Goal: Find specific page/section: Find specific page/section

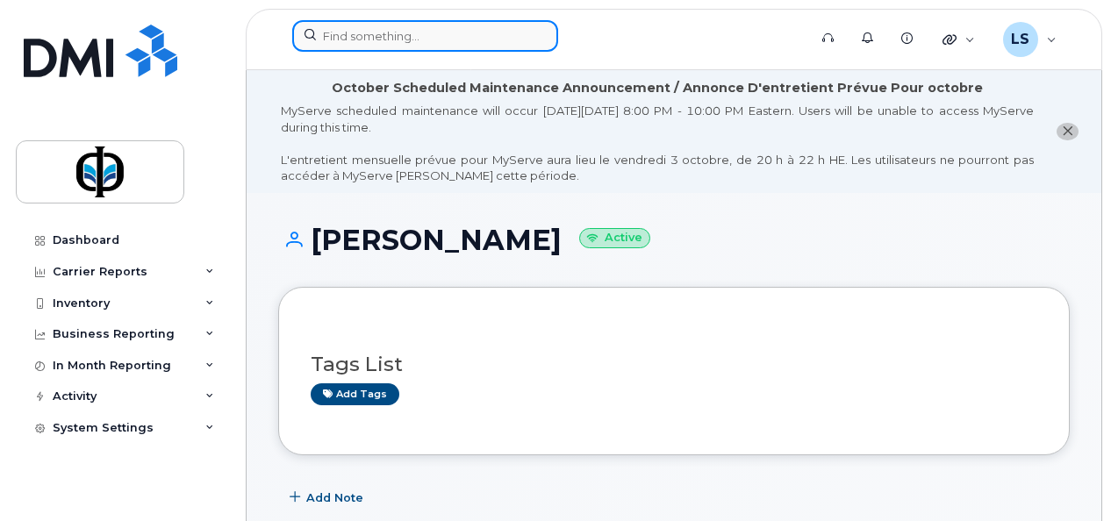
click at [425, 28] on input at bounding box center [425, 36] width 266 height 32
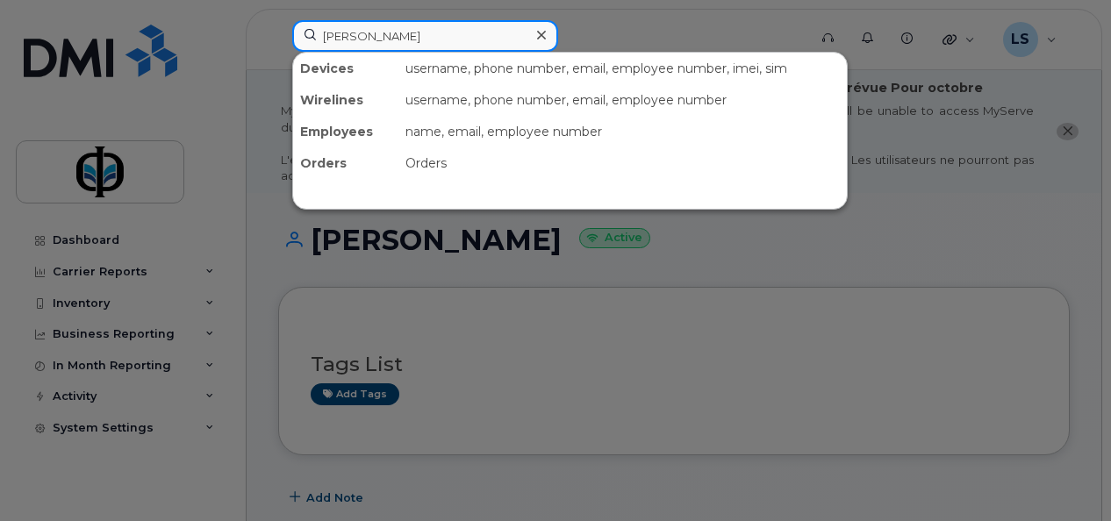
type input "rebecca"
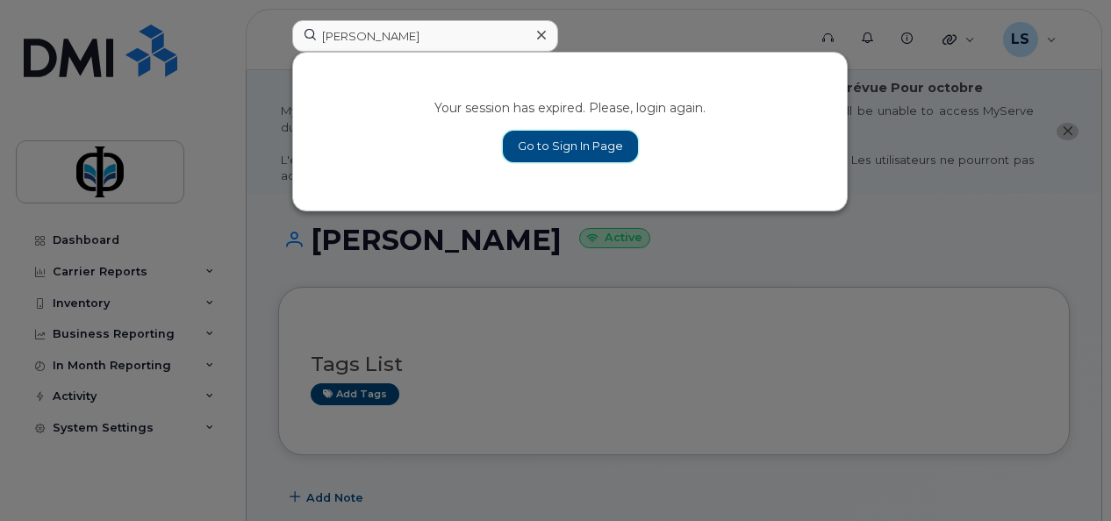
click at [599, 136] on link "Go to Sign In Page" at bounding box center [570, 147] width 135 height 32
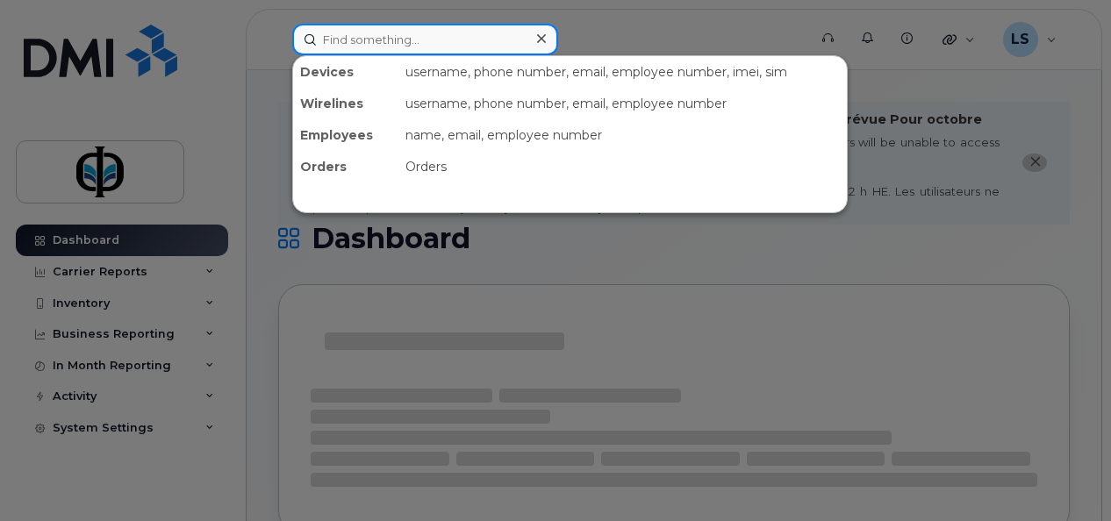
click at [439, 36] on input at bounding box center [425, 40] width 266 height 32
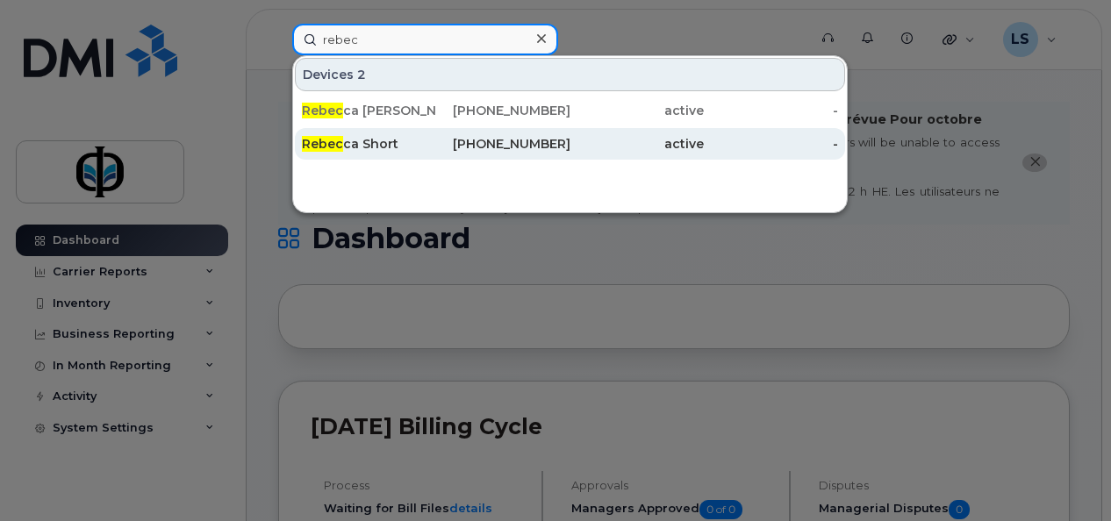
type input "rebec"
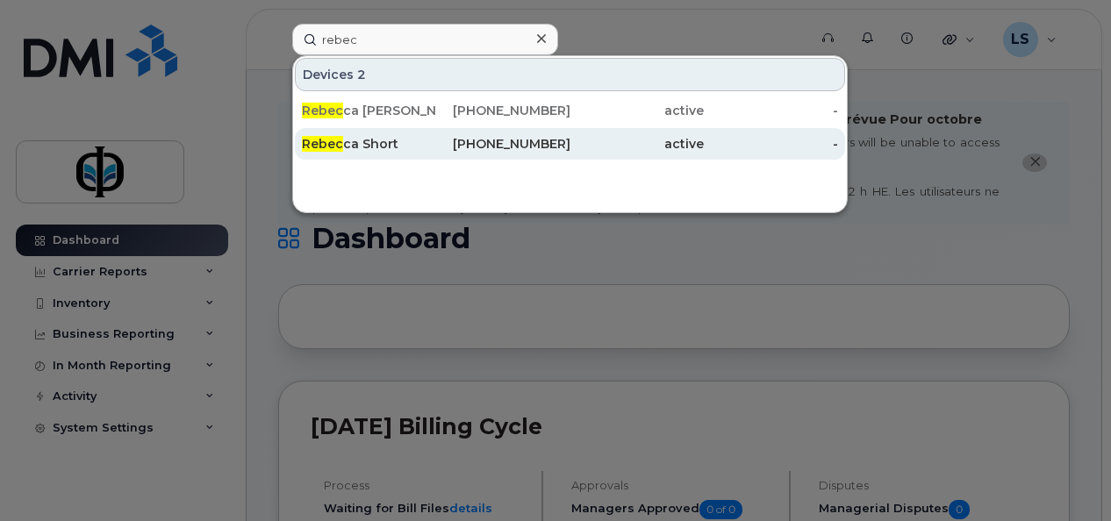
click at [460, 142] on div "780-715-8408" at bounding box center [503, 144] width 134 height 18
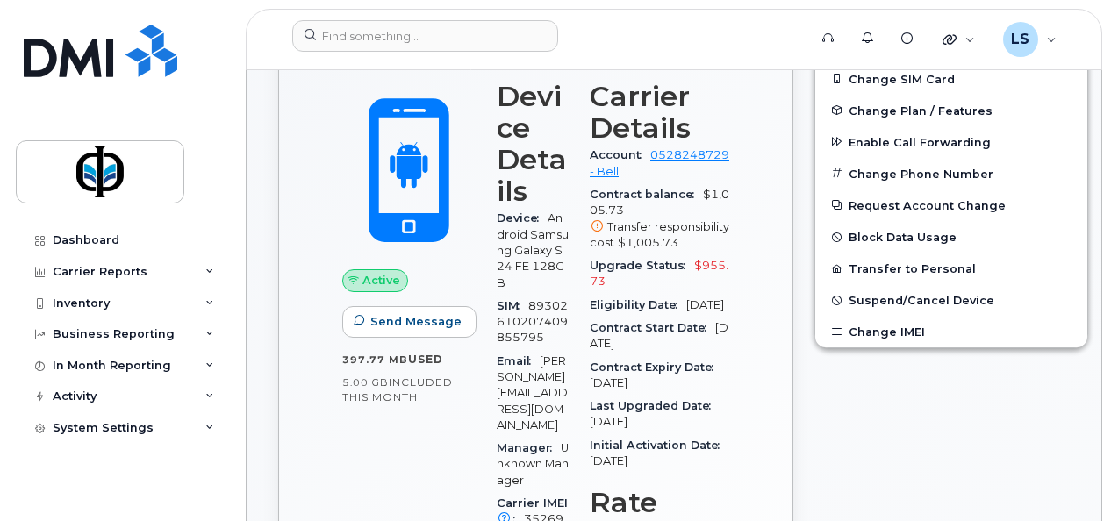
scroll to position [576, 0]
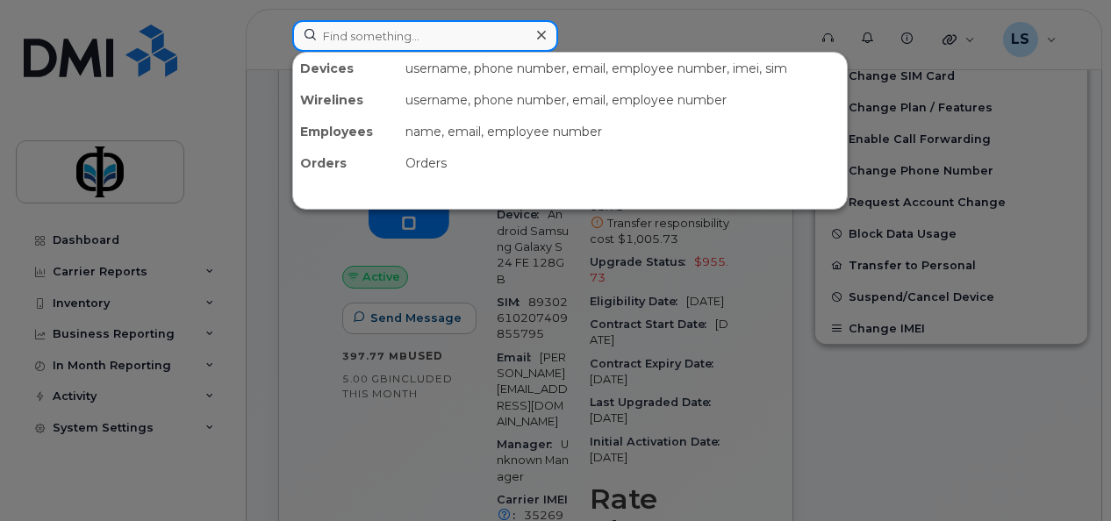
click at [449, 32] on input at bounding box center [425, 36] width 266 height 32
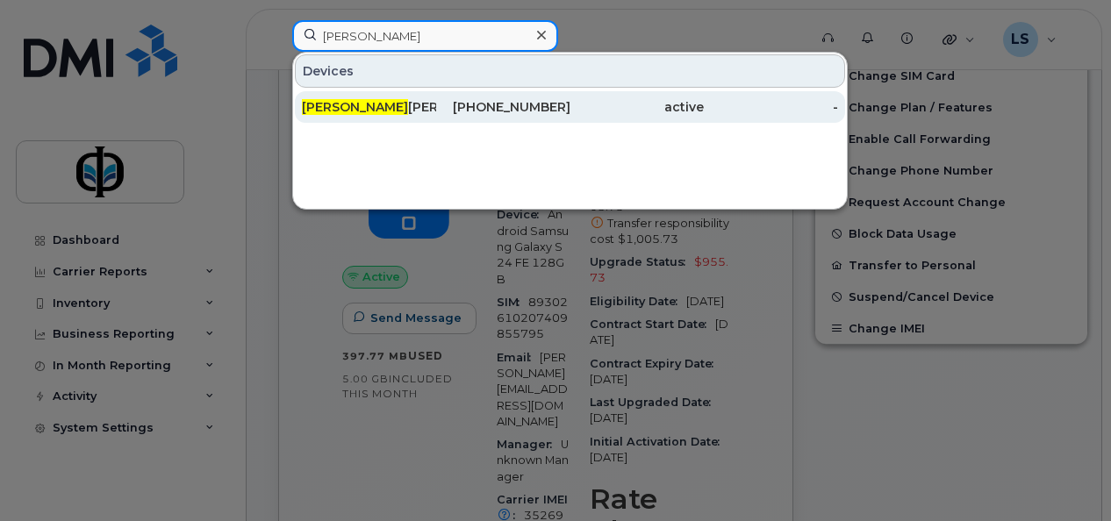
type input "dani"
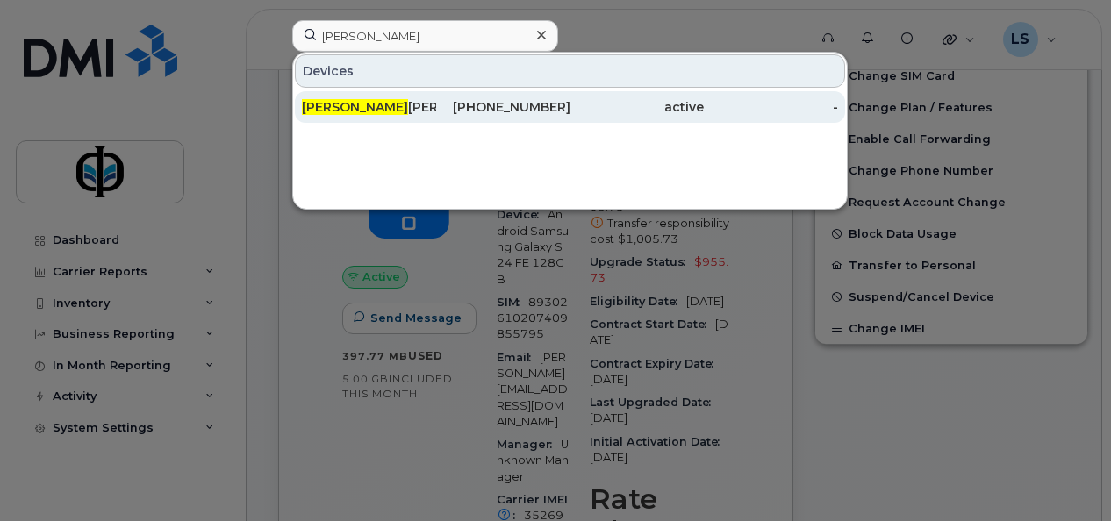
click at [411, 118] on div "Dani elle Dugal" at bounding box center [369, 107] width 134 height 32
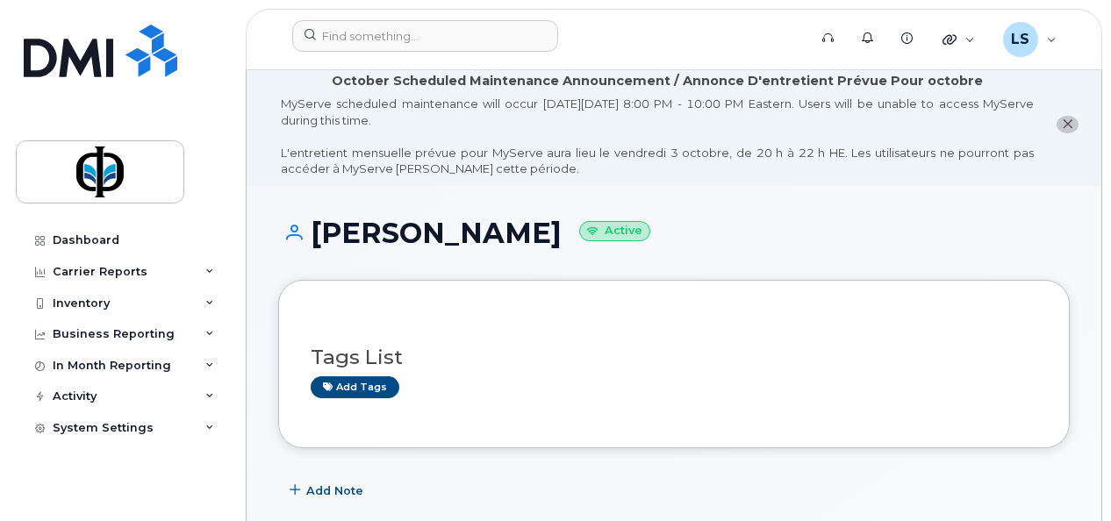
scroll to position [3, 0]
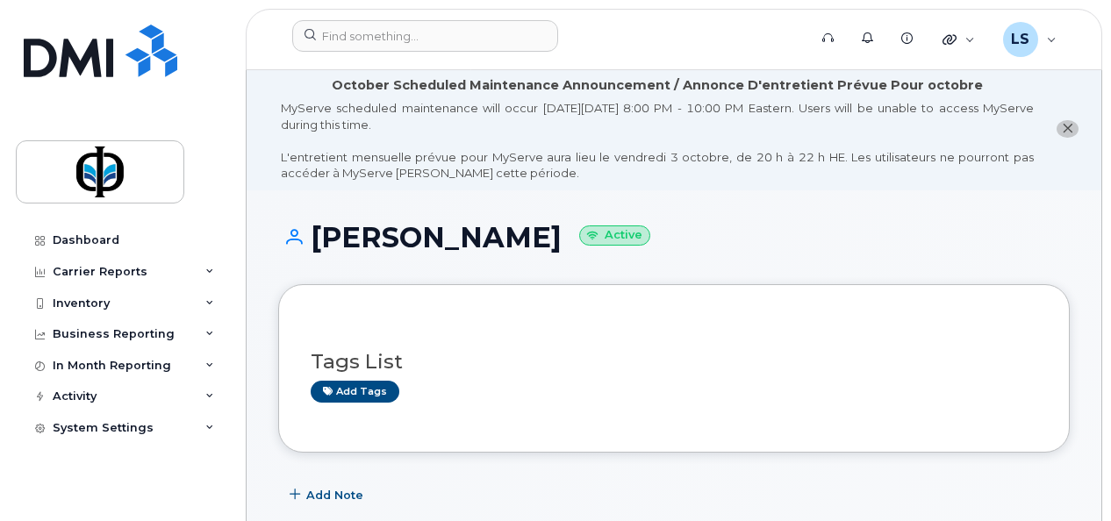
click at [710, 252] on h1 "Danielle Dugal Active" at bounding box center [674, 237] width 792 height 31
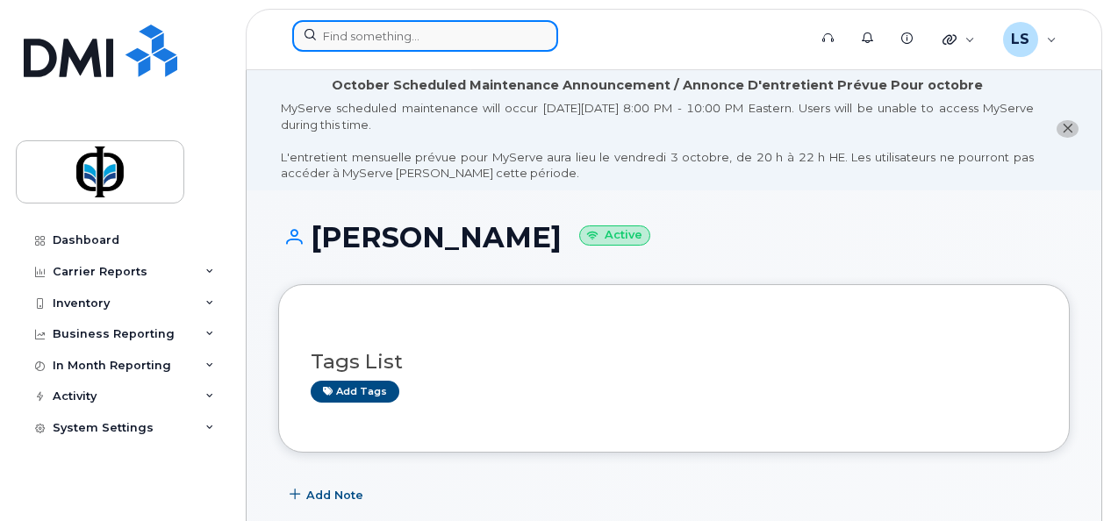
click at [493, 33] on input at bounding box center [425, 36] width 266 height 32
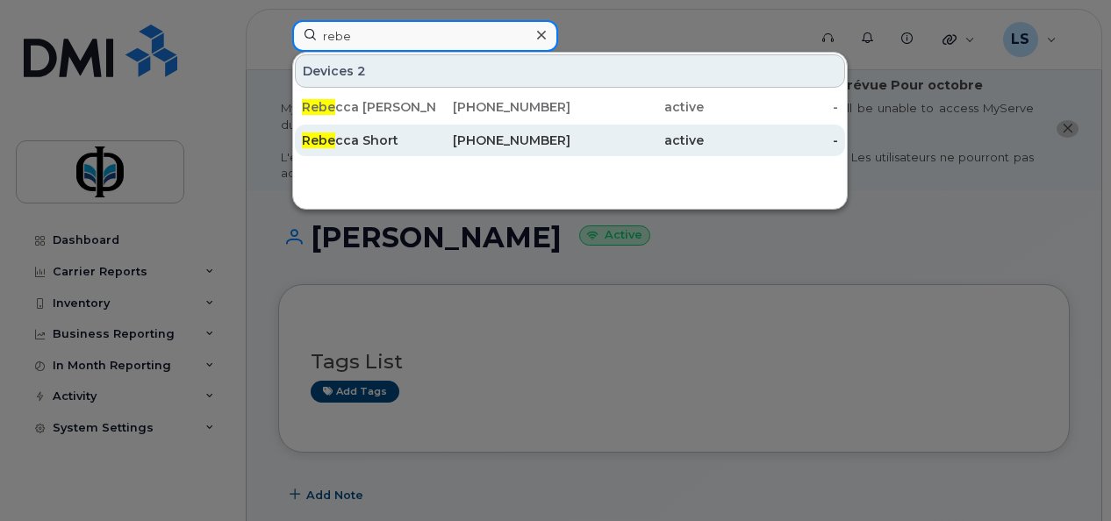
type input "rebe"
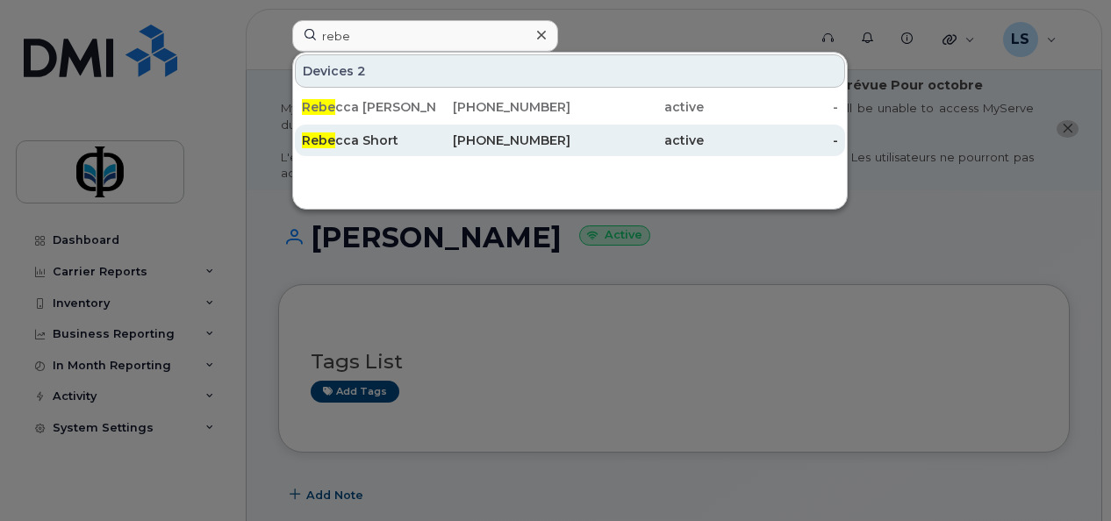
click at [493, 144] on div "780-715-8408" at bounding box center [503, 141] width 134 height 18
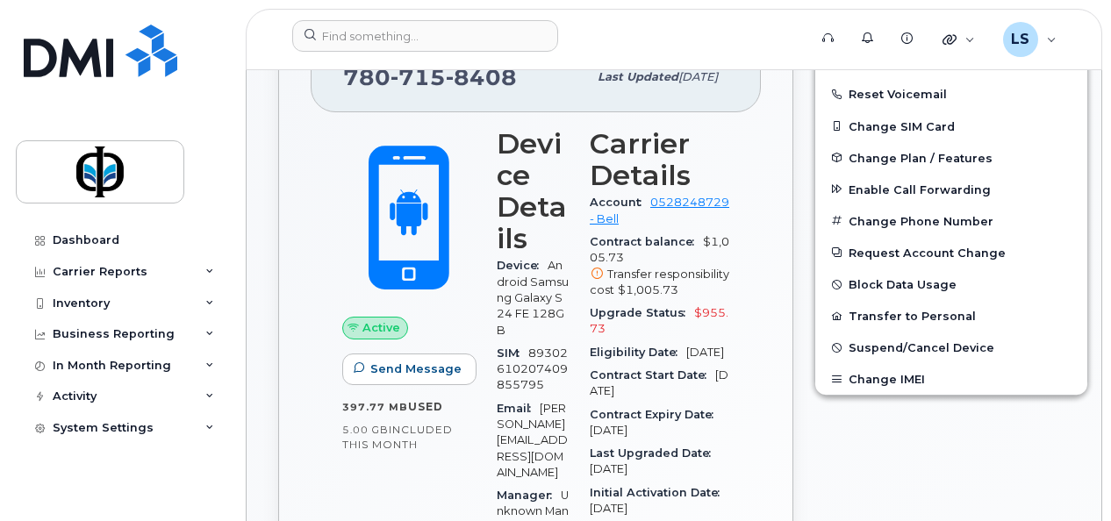
scroll to position [546, 0]
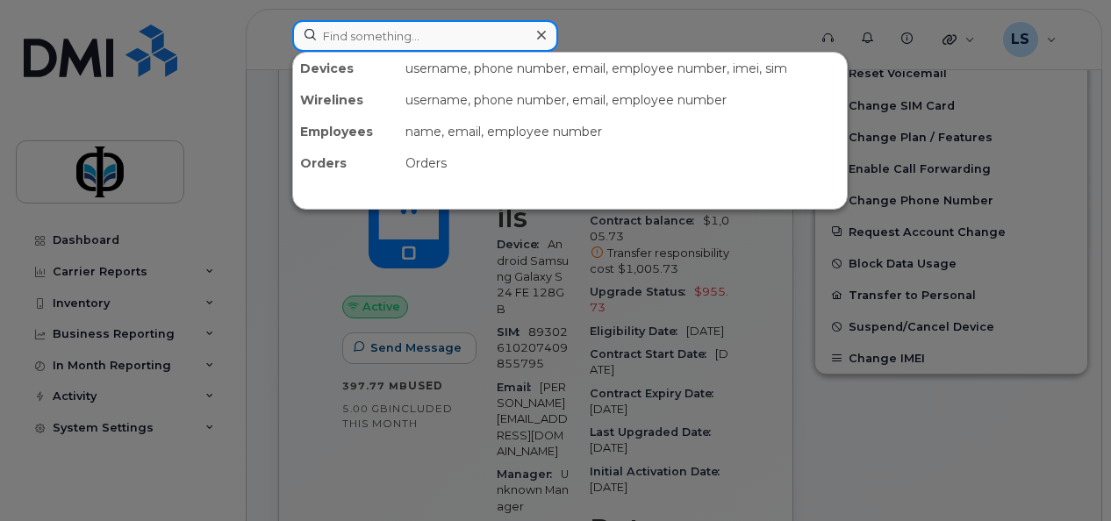
click at [381, 32] on input at bounding box center [425, 36] width 266 height 32
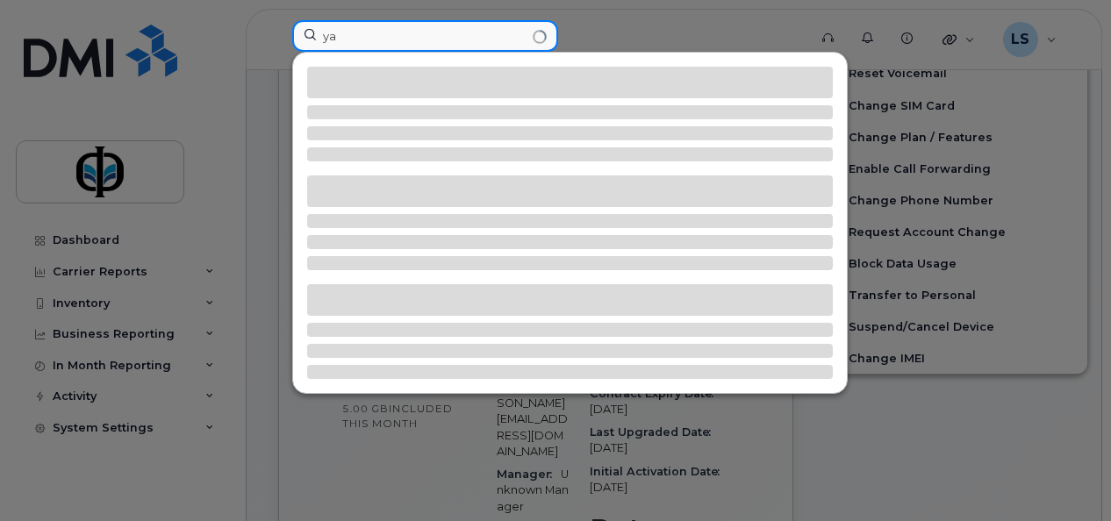
type input "y"
type input "shire"
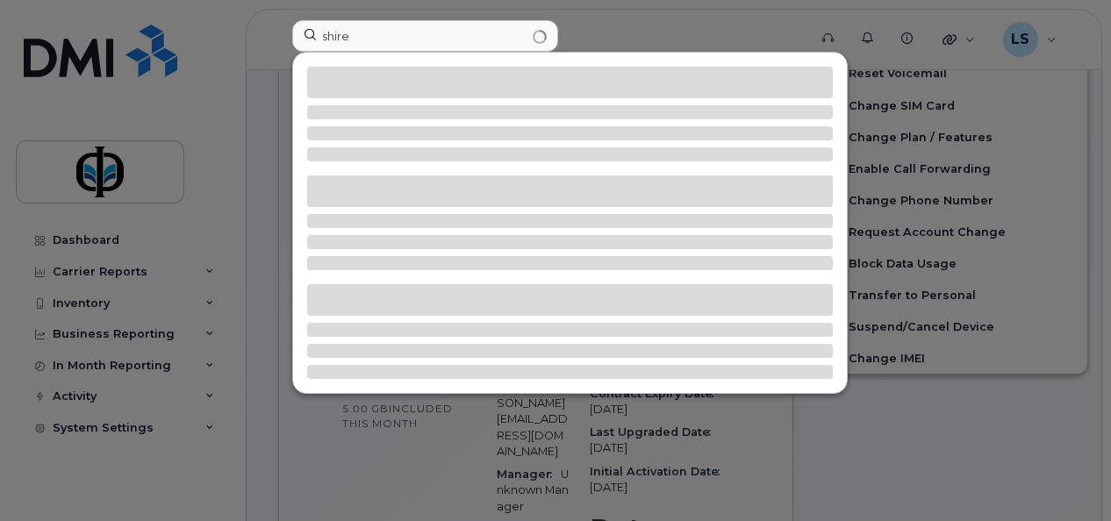
click at [604, 38] on div at bounding box center [555, 260] width 1111 height 521
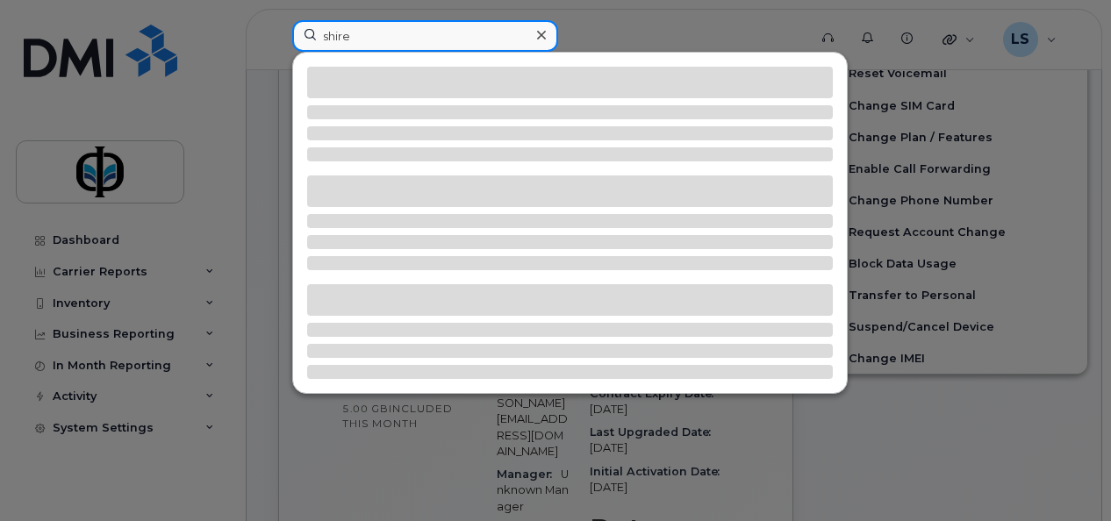
click at [352, 33] on input "shire" at bounding box center [425, 36] width 266 height 32
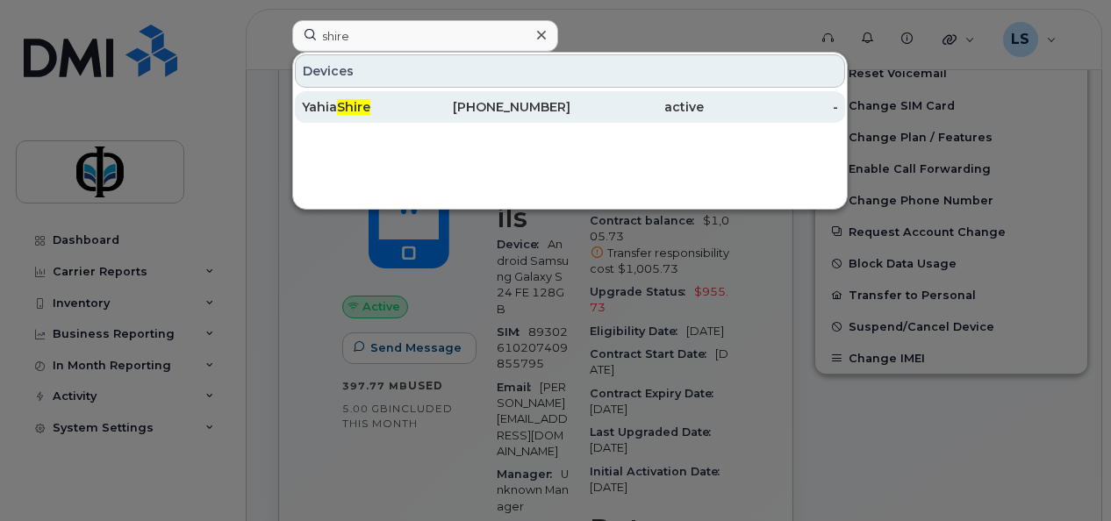
click at [384, 95] on div "Yahia Shire" at bounding box center [369, 107] width 134 height 32
click at [672, 102] on div "active" at bounding box center [637, 107] width 134 height 18
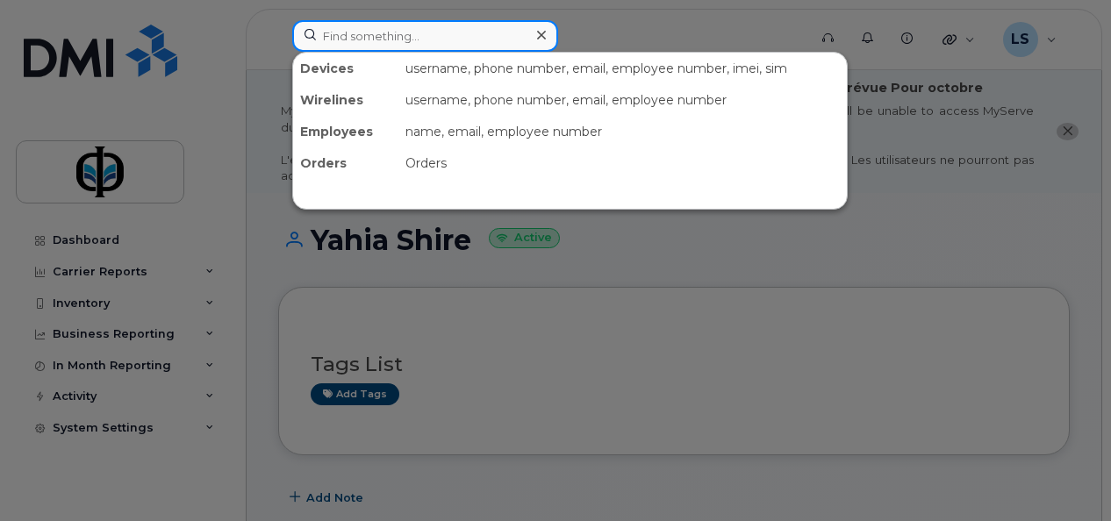
click at [465, 26] on input at bounding box center [425, 36] width 266 height 32
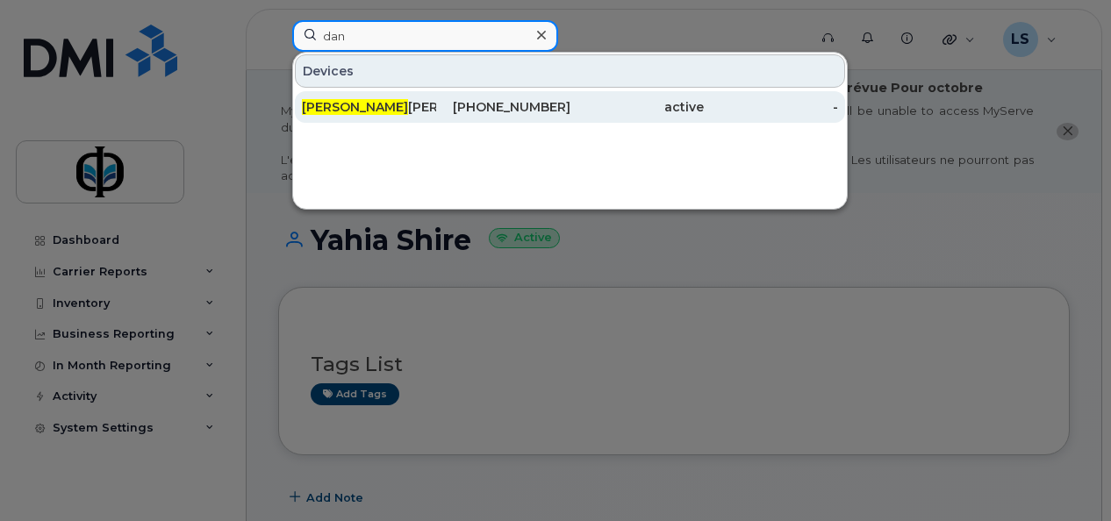
type input "dan"
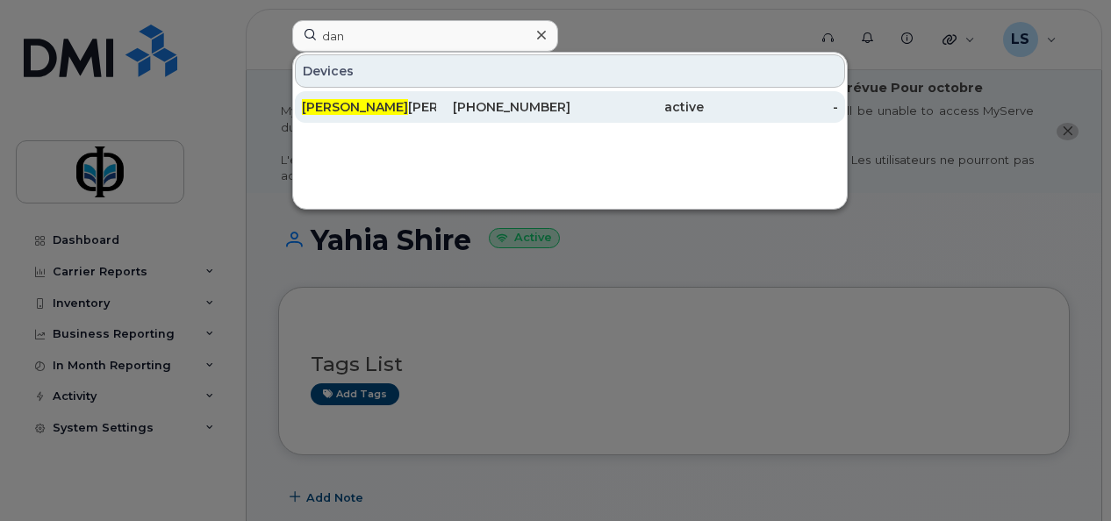
click at [471, 101] on div "587-919-6344" at bounding box center [503, 107] width 134 height 18
